Goal: Navigation & Orientation: Find specific page/section

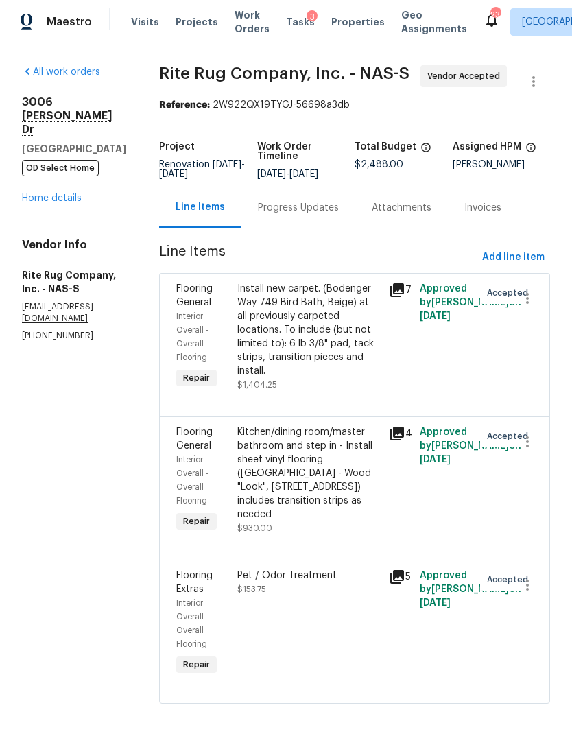
scroll to position [-12, 0]
click at [355, 24] on span "Properties" at bounding box center [359, 22] width 54 height 14
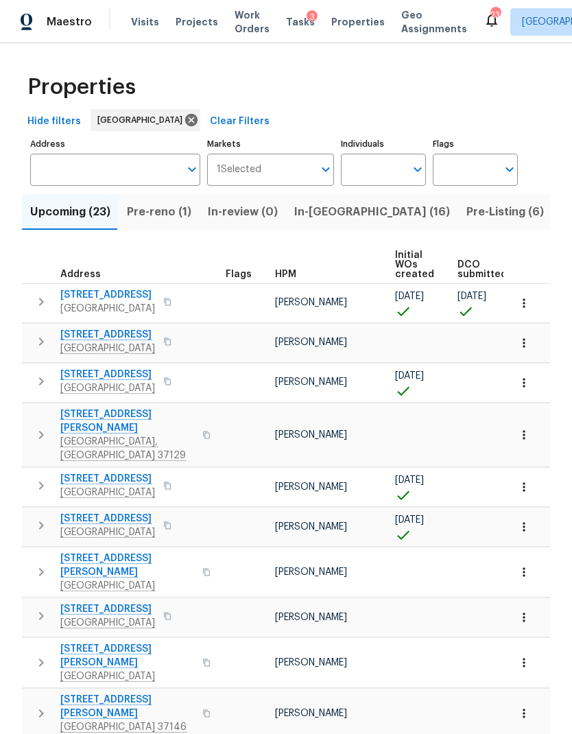
click at [322, 217] on span "In-[GEOGRAPHIC_DATA] (16)" at bounding box center [372, 211] width 156 height 19
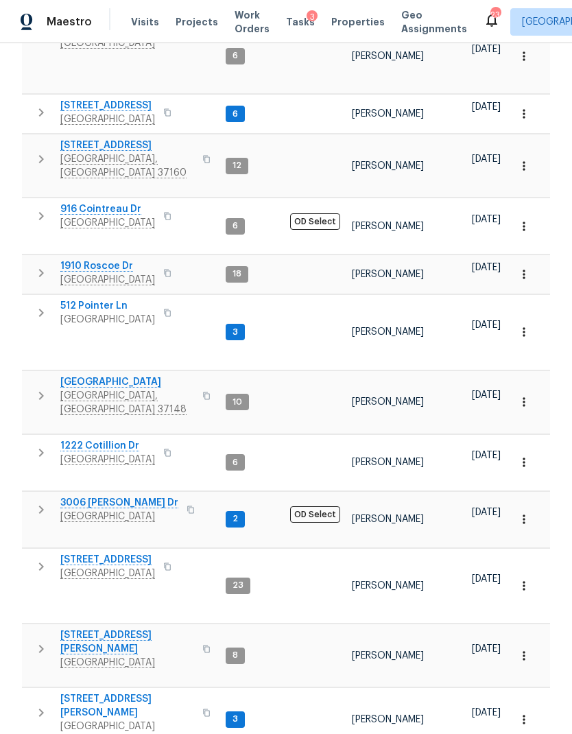
scroll to position [312, 0]
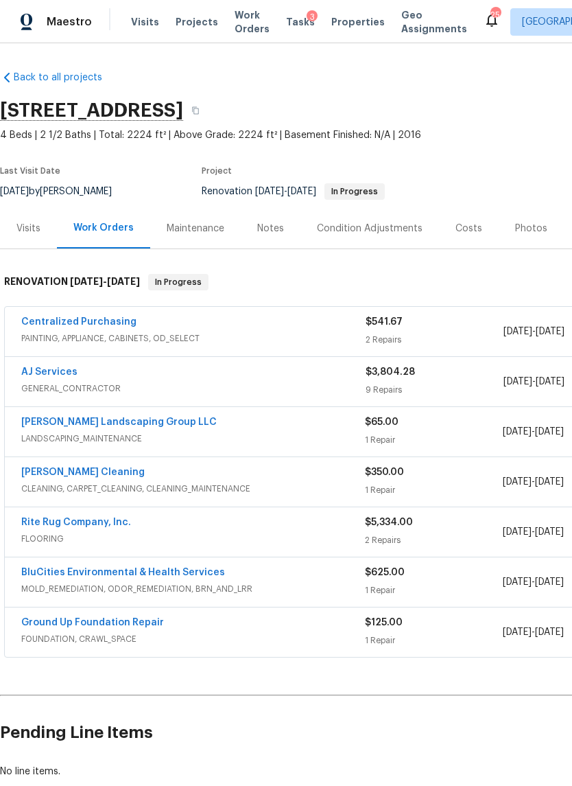
click at [36, 226] on div "Visits" at bounding box center [28, 229] width 24 height 14
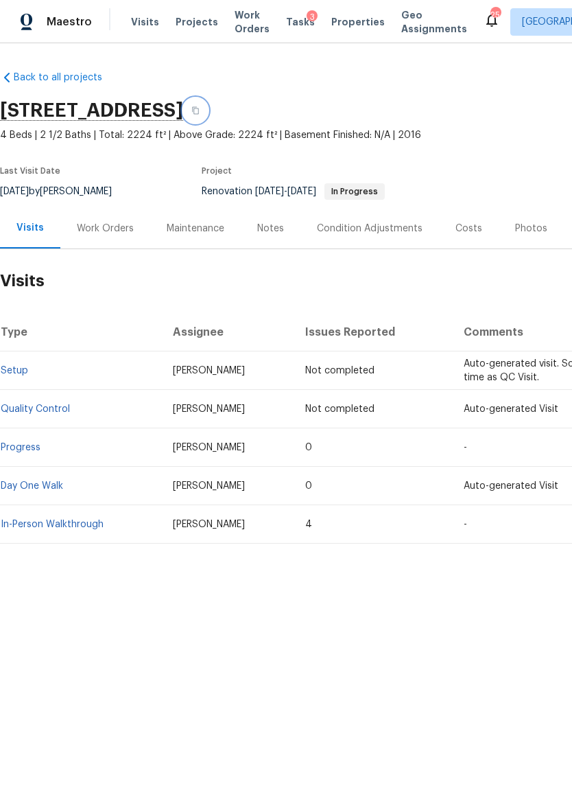
click at [200, 111] on icon "button" at bounding box center [195, 110] width 8 height 8
